Goal: Information Seeking & Learning: Obtain resource

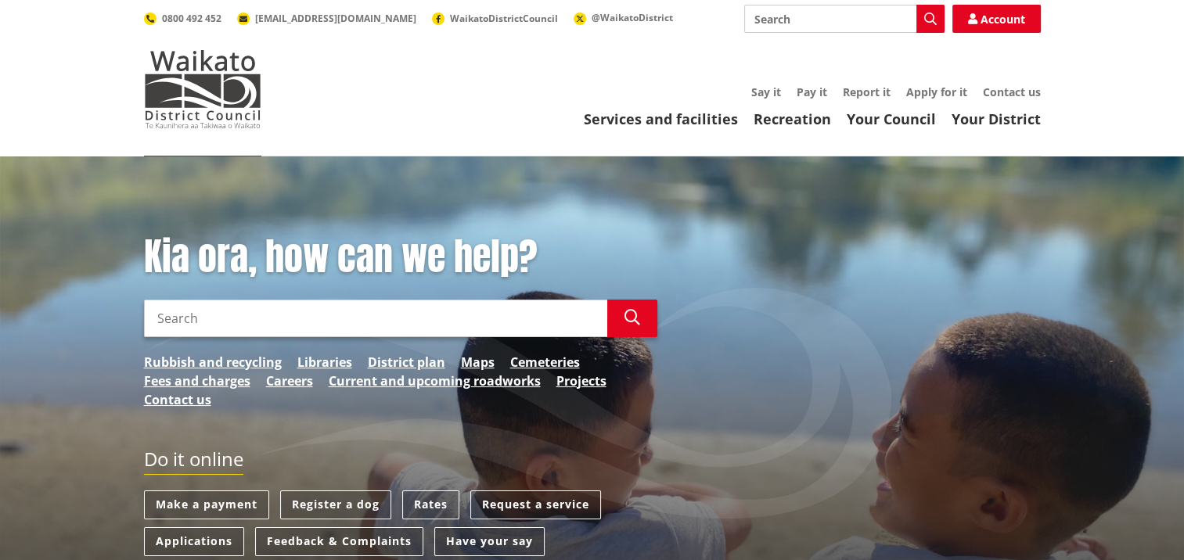
click at [751, 16] on input "Search" at bounding box center [844, 19] width 200 height 28
type input "R.O.W form"
click at [932, 16] on icon "button" at bounding box center [930, 19] width 13 height 13
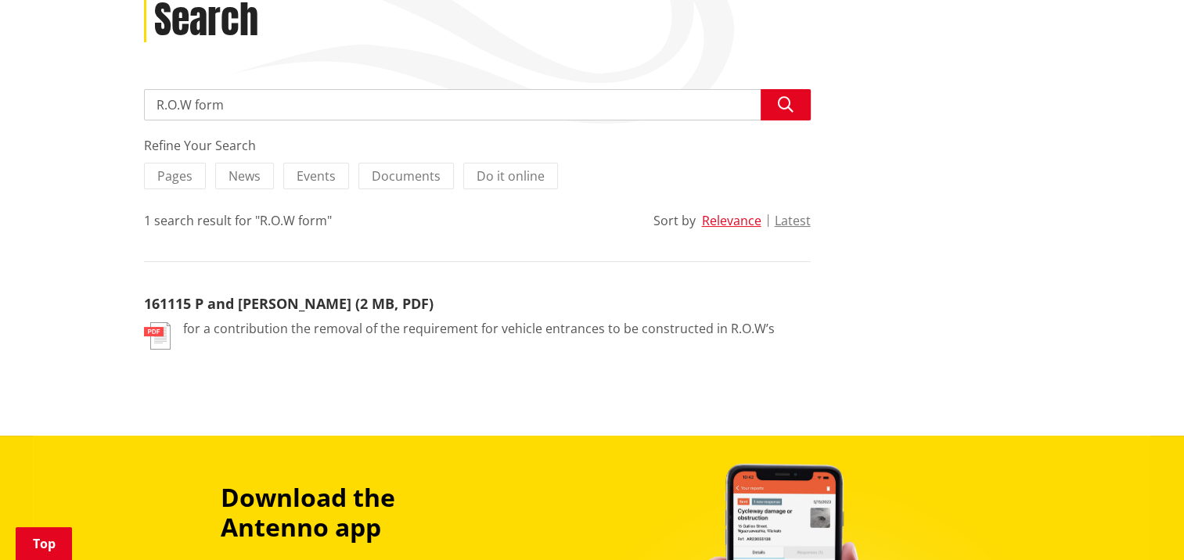
scroll to position [250, 0]
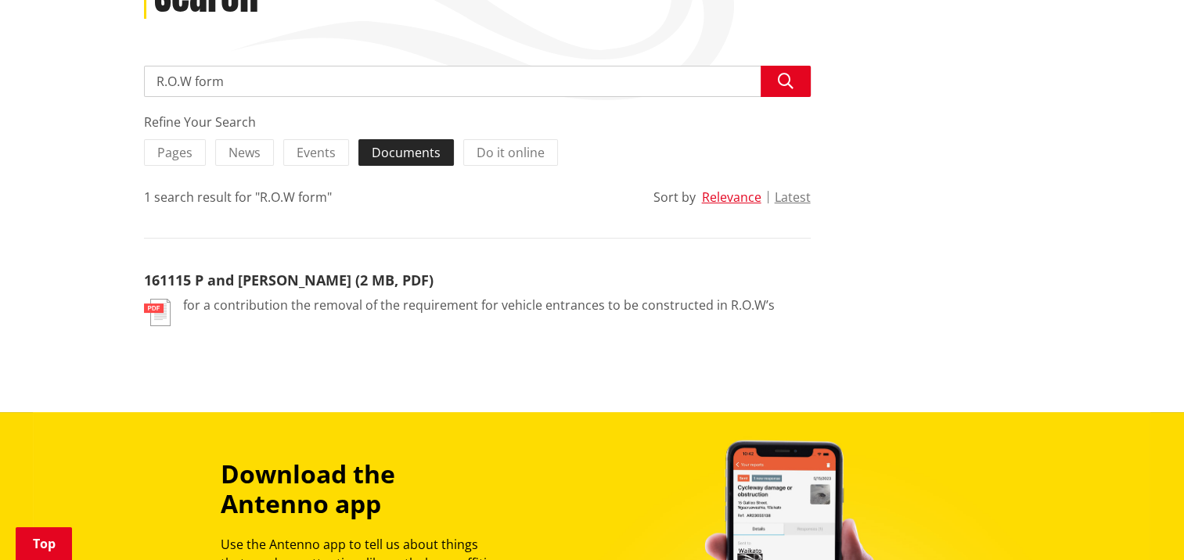
click at [397, 156] on span "Documents" at bounding box center [406, 152] width 69 height 17
click at [0, 0] on input "Documents" at bounding box center [0, 0] width 0 height 0
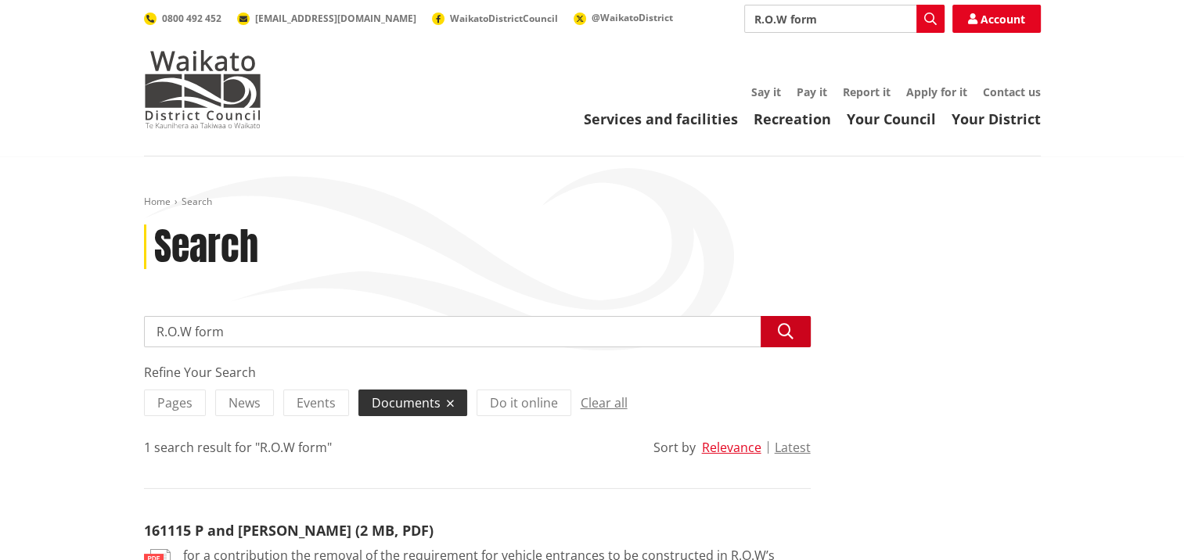
click at [787, 337] on icon "button" at bounding box center [786, 332] width 16 height 16
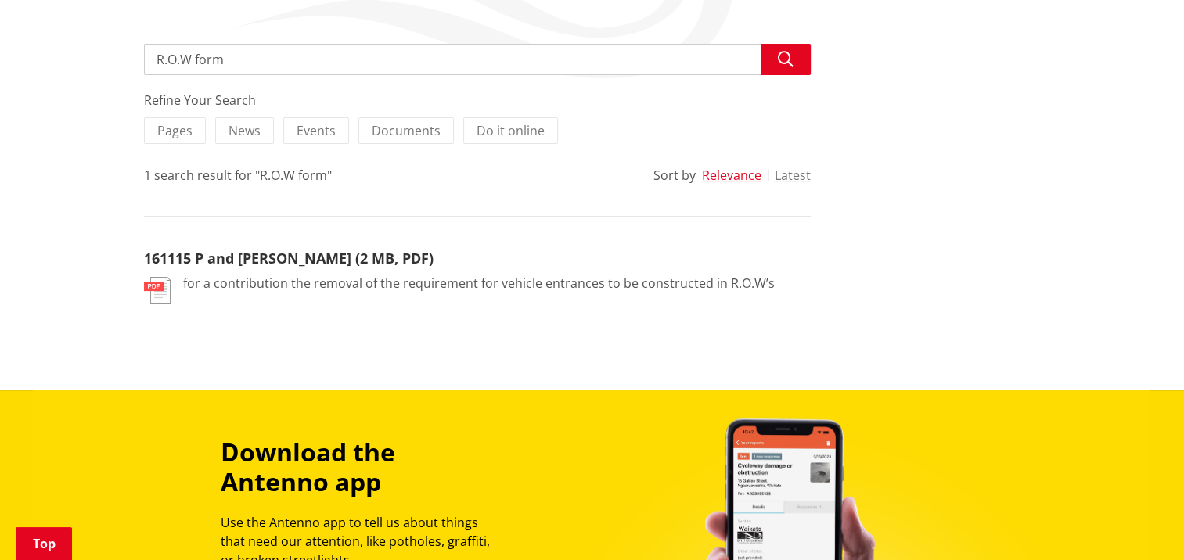
scroll to position [269, 0]
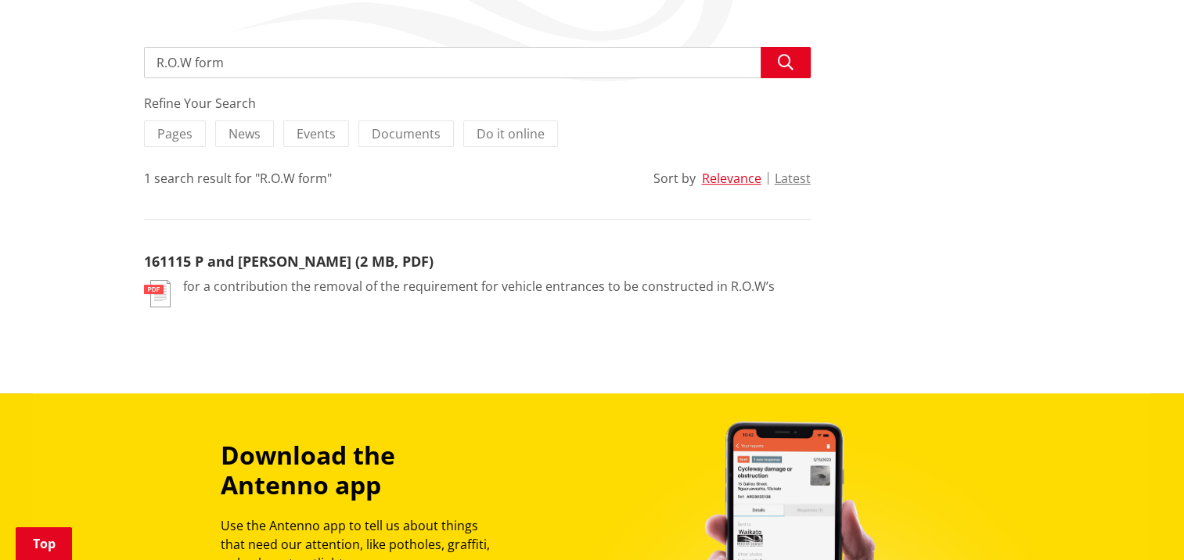
click at [304, 281] on p "for a contribution the removal of the requirement for vehicle entrances to be c…" at bounding box center [479, 286] width 592 height 19
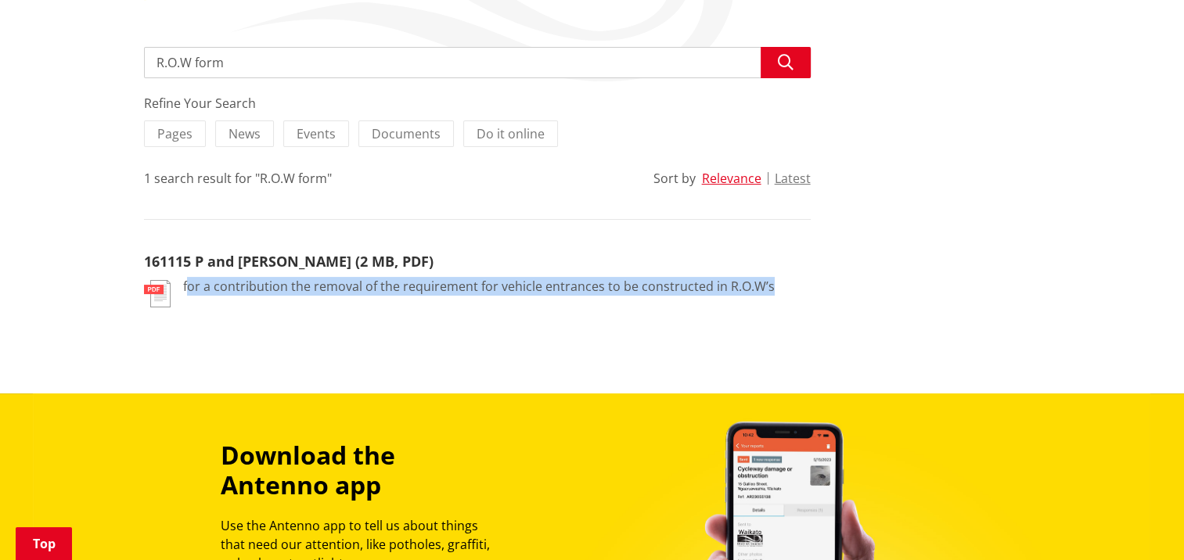
click at [304, 281] on p "for a contribution the removal of the requirement for vehicle entrances to be c…" at bounding box center [479, 286] width 592 height 19
drag, startPoint x: 304, startPoint y: 281, endPoint x: 388, endPoint y: 355, distance: 112.5
click at [388, 355] on div "Home Search Search Search R.O.W form Search Refine Your Search Pages News Event…" at bounding box center [592, 140] width 1184 height 506
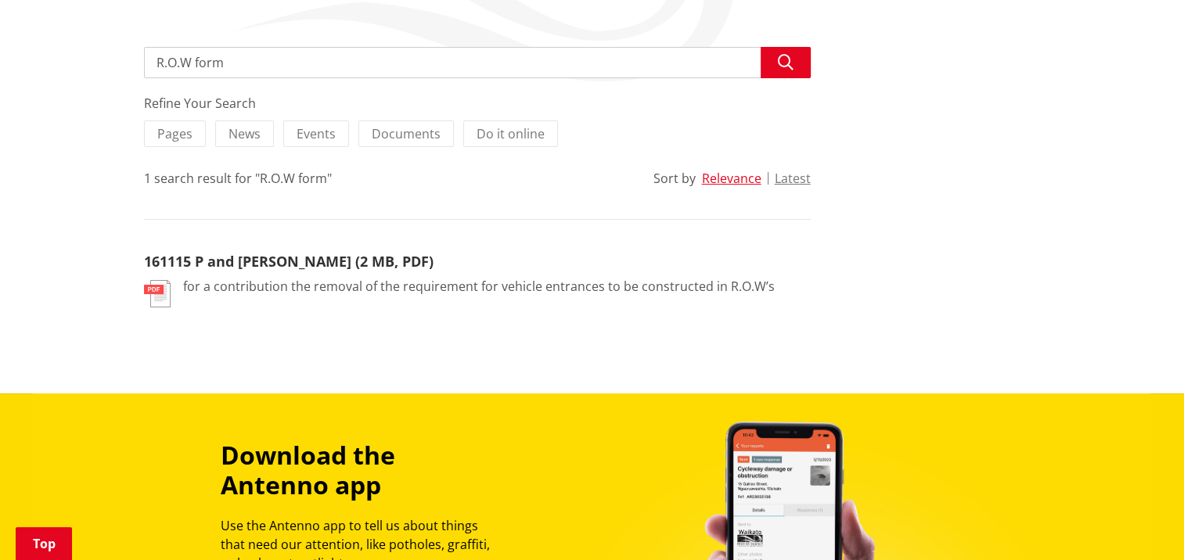
click at [228, 58] on input "R.O.W form" at bounding box center [477, 62] width 667 height 31
type input "R.O.W"
click at [779, 52] on button "Search" at bounding box center [786, 62] width 50 height 31
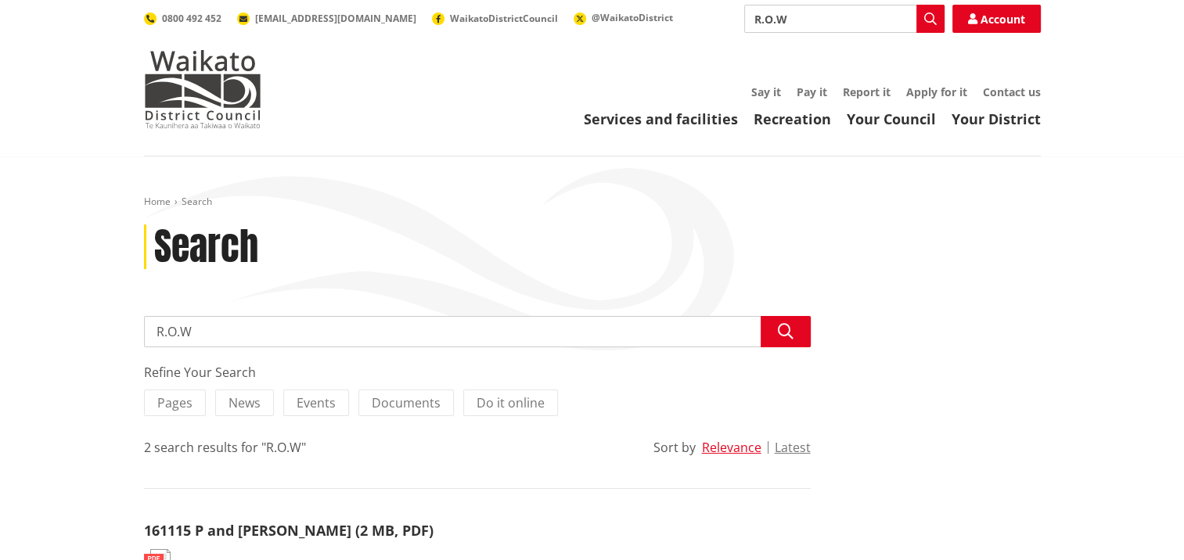
click at [742, 334] on input "R.O.W" at bounding box center [477, 331] width 667 height 31
click at [405, 408] on span "Documents" at bounding box center [406, 402] width 69 height 17
click at [0, 0] on input "Documents" at bounding box center [0, 0] width 0 height 0
click at [405, 408] on span "Documents" at bounding box center [406, 402] width 69 height 17
click at [0, 0] on input "Documents" at bounding box center [0, 0] width 0 height 0
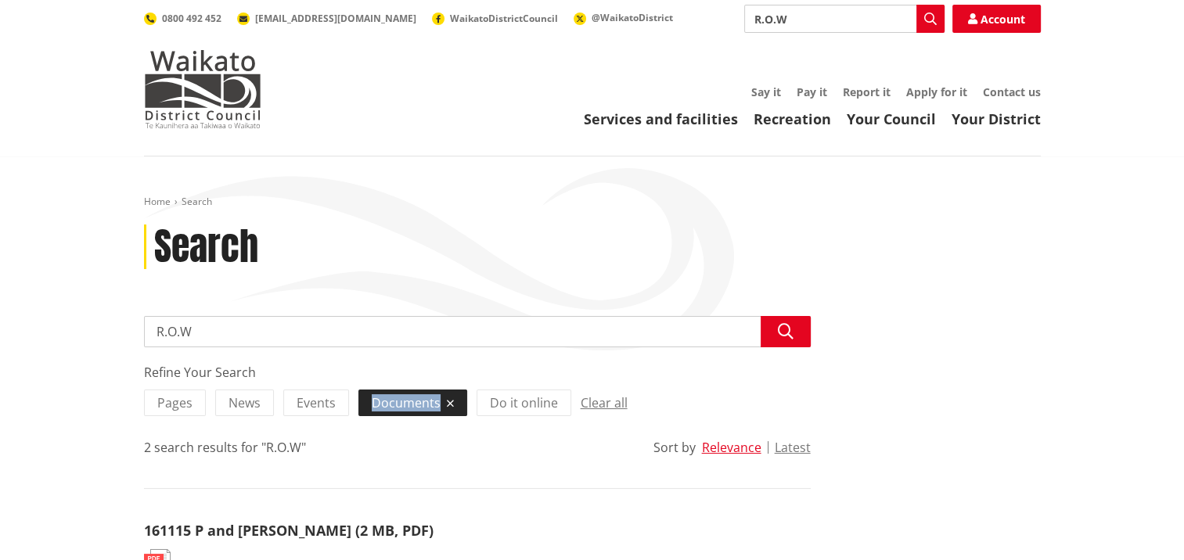
drag, startPoint x: 0, startPoint y: 0, endPoint x: 405, endPoint y: 408, distance: 574.9
click at [405, 408] on span "Documents" at bounding box center [406, 402] width 69 height 17
click at [0, 0] on input "Documents" at bounding box center [0, 0] width 0 height 0
click at [427, 401] on span "Documents" at bounding box center [406, 402] width 69 height 17
click at [0, 0] on input "Documents" at bounding box center [0, 0] width 0 height 0
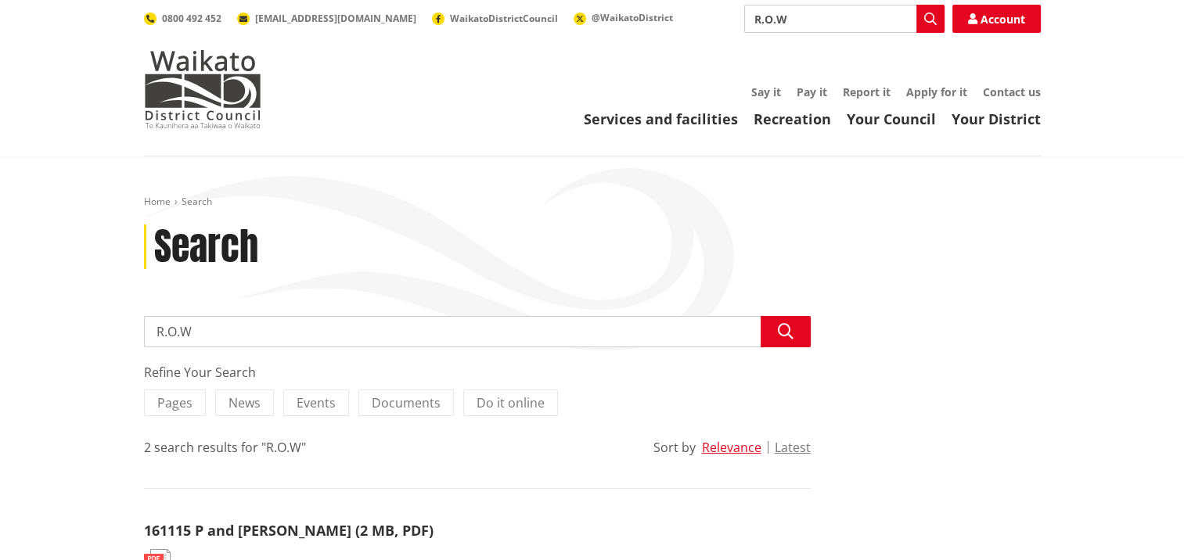
click at [197, 334] on input "R.O.W" at bounding box center [477, 331] width 667 height 31
type input "R"
click at [394, 404] on span "Documents" at bounding box center [406, 402] width 69 height 17
click at [0, 0] on input "Documents" at bounding box center [0, 0] width 0 height 0
click at [394, 404] on span "Documents" at bounding box center [406, 402] width 69 height 17
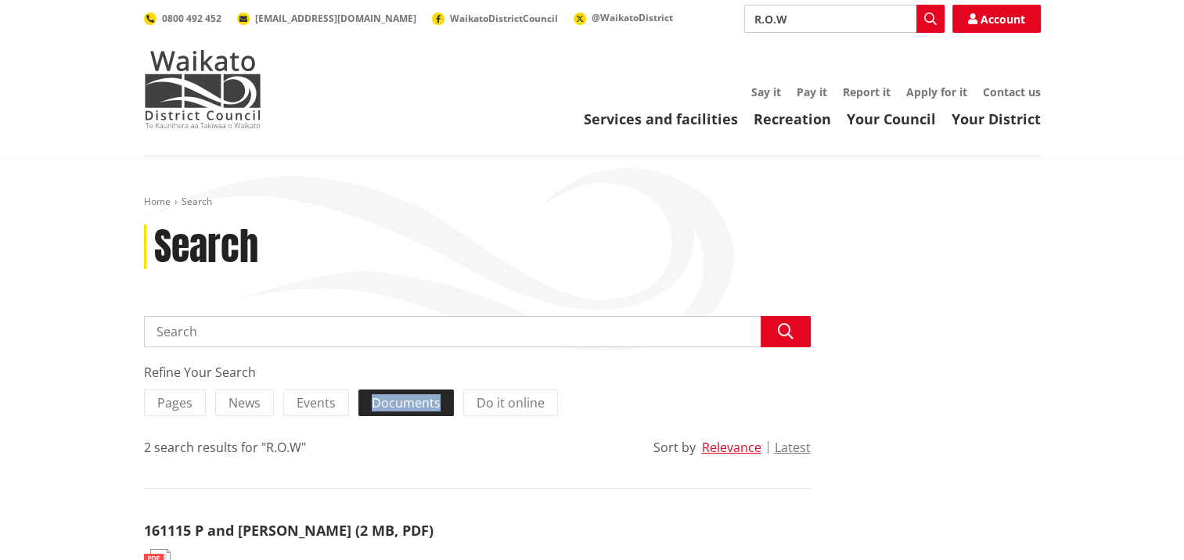
click at [0, 0] on input "Documents" at bounding box center [0, 0] width 0 height 0
click at [795, 19] on input "R.O.W" at bounding box center [844, 19] width 200 height 28
type input "R"
click at [407, 407] on span "Documents" at bounding box center [406, 402] width 69 height 17
click at [0, 0] on input "Documents" at bounding box center [0, 0] width 0 height 0
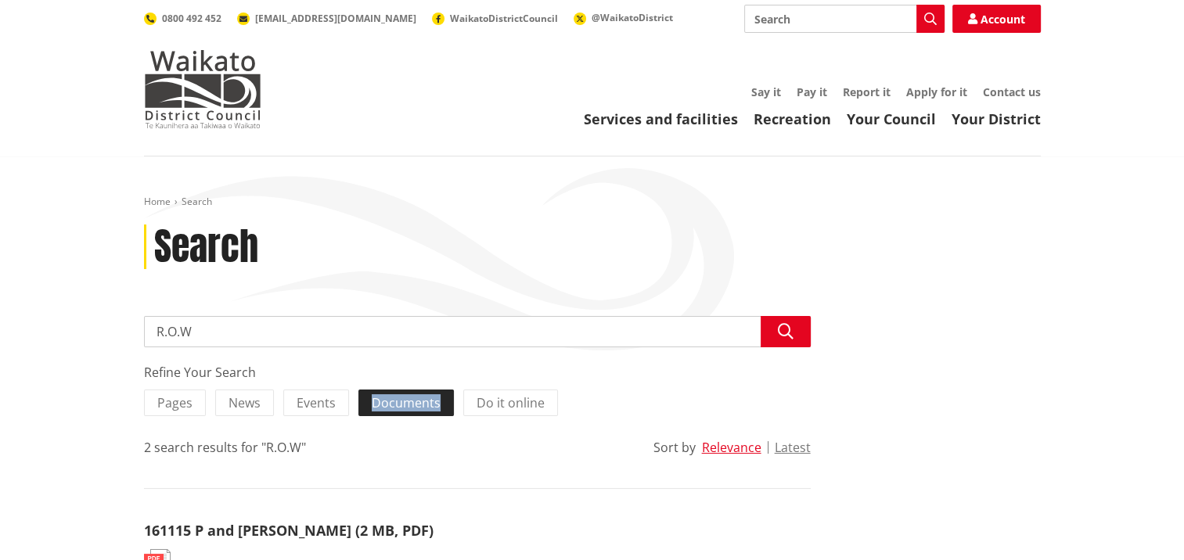
click at [407, 407] on span "Documents" at bounding box center [406, 402] width 69 height 17
click at [0, 0] on input "Documents" at bounding box center [0, 0] width 0 height 0
click at [205, 330] on input "R.O.W" at bounding box center [477, 331] width 667 height 31
type input "R"
click at [379, 410] on span "Documents" at bounding box center [406, 402] width 69 height 17
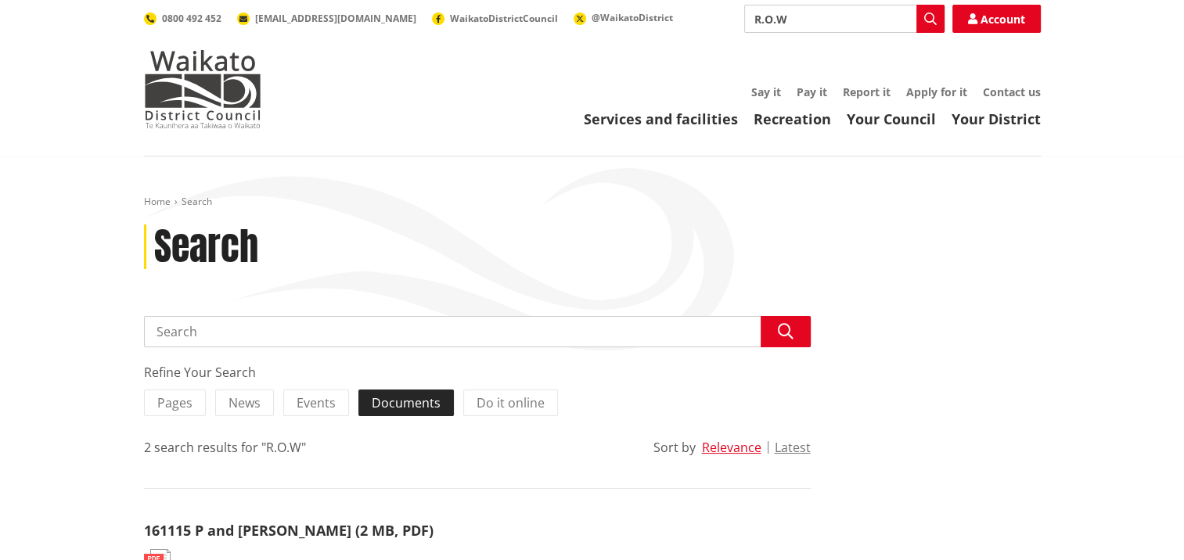
click at [0, 0] on input "Documents" at bounding box center [0, 0] width 0 height 0
click at [379, 410] on span "Documents" at bounding box center [406, 402] width 69 height 17
click at [0, 0] on input "Documents" at bounding box center [0, 0] width 0 height 0
click at [945, 97] on link "Apply for it" at bounding box center [936, 92] width 61 height 15
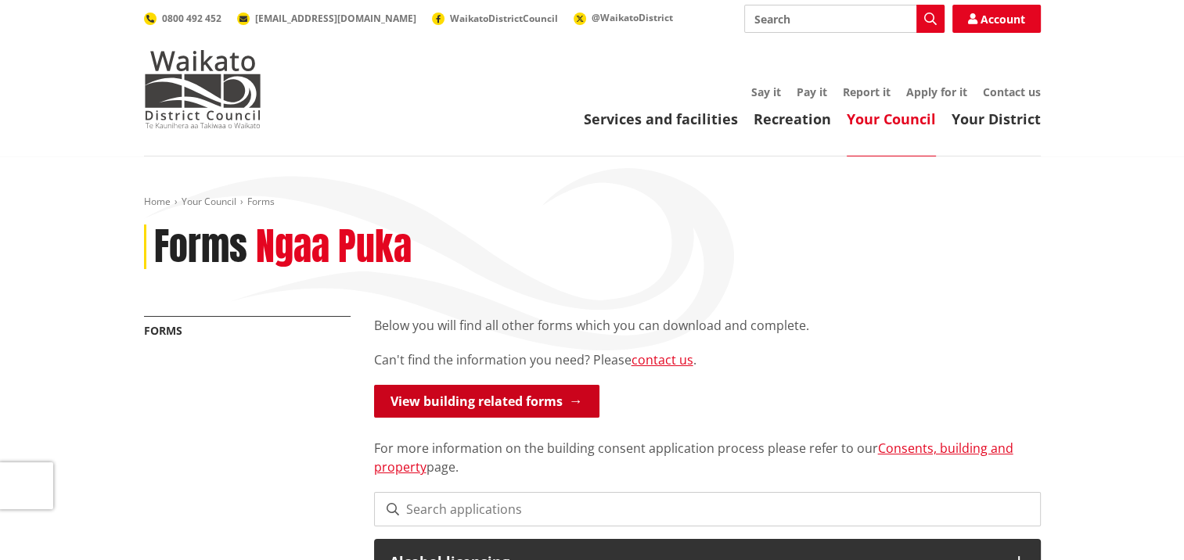
click at [534, 404] on link "View building related forms" at bounding box center [486, 401] width 225 height 33
